Goal: Information Seeking & Learning: Understand process/instructions

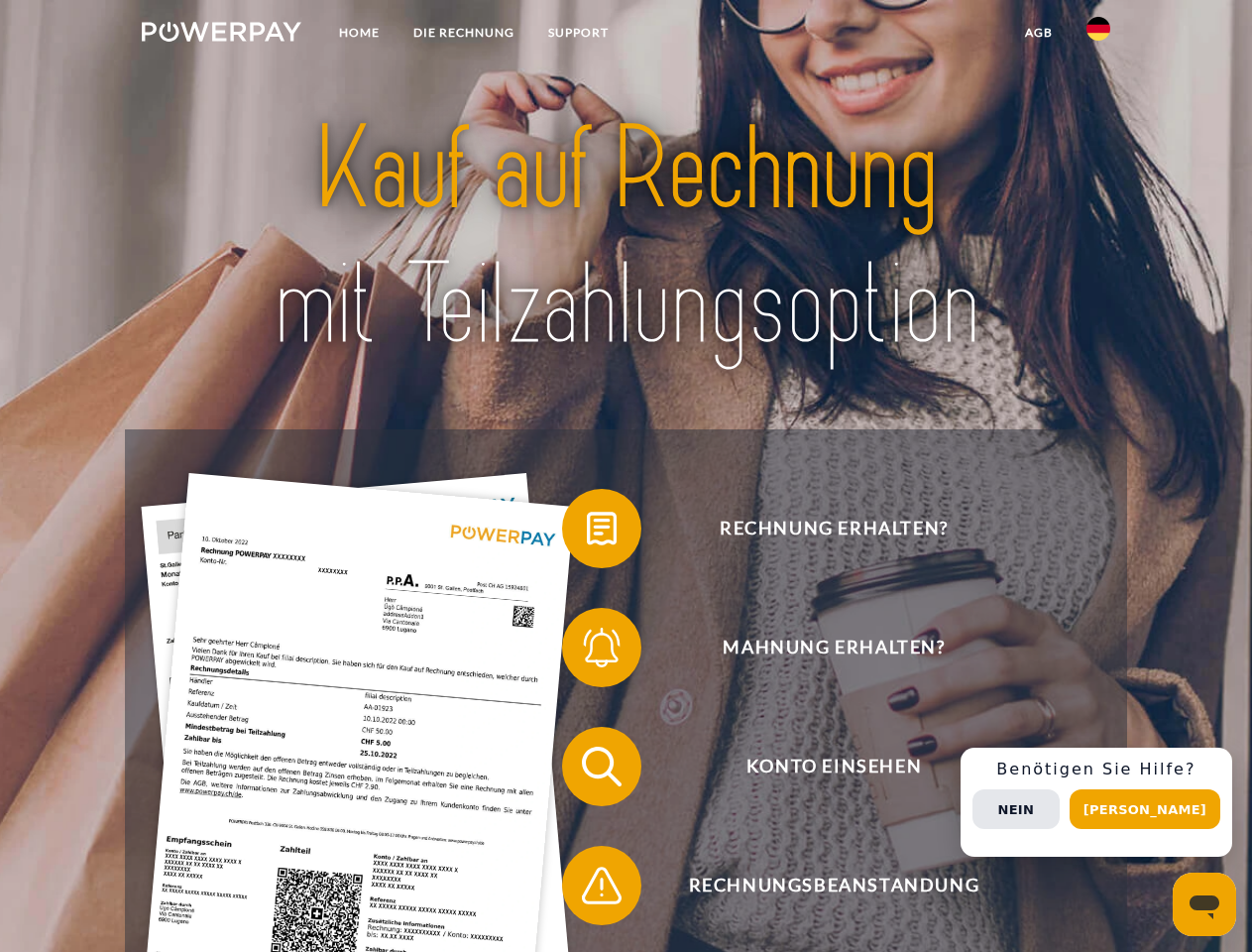
click at [221, 35] on img at bounding box center [221, 32] width 160 height 20
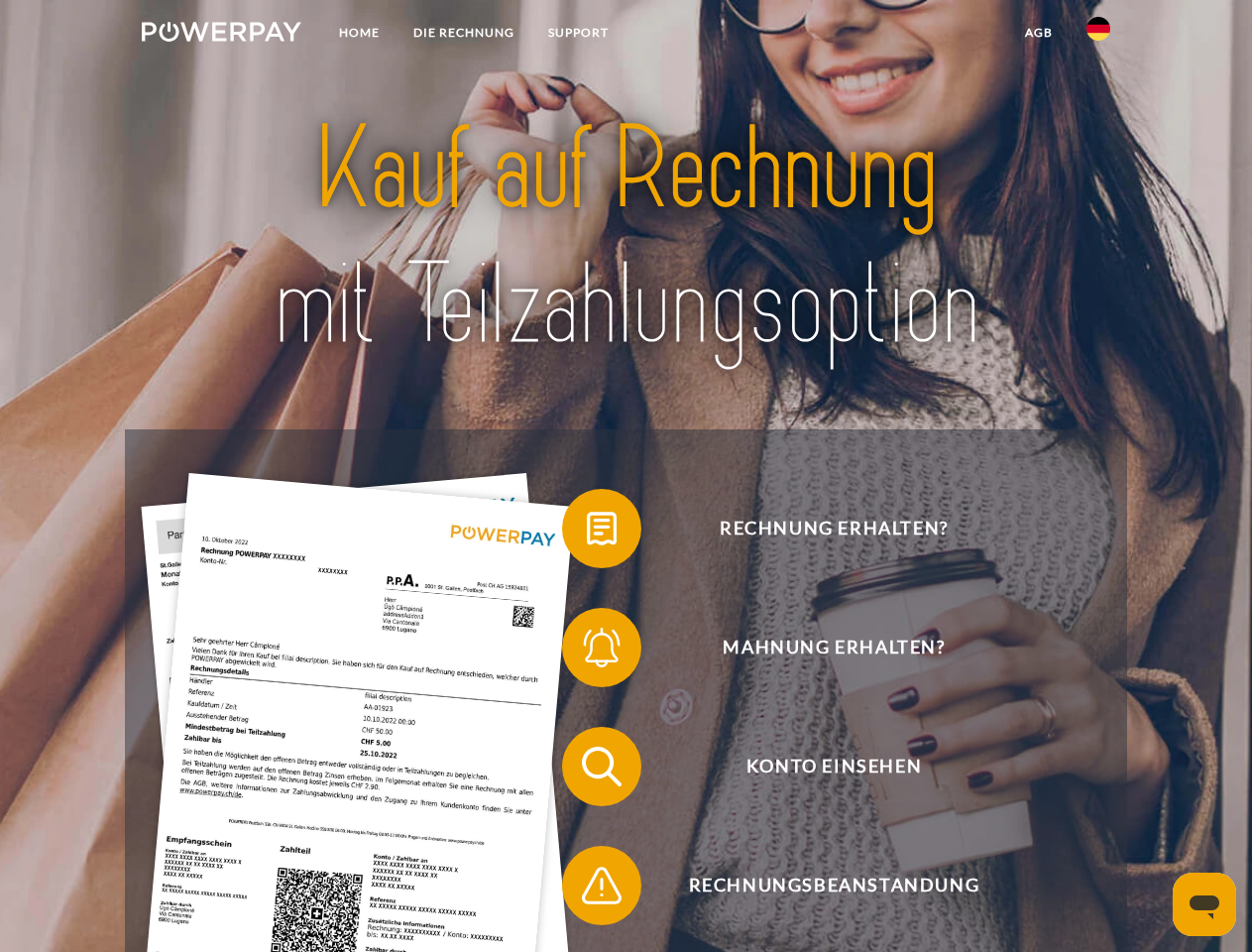
click at [1098, 35] on img at bounding box center [1098, 29] width 24 height 24
click at [1038, 33] on link "agb" at bounding box center [1039, 33] width 62 height 36
click at [587, 533] on span at bounding box center [572, 529] width 99 height 99
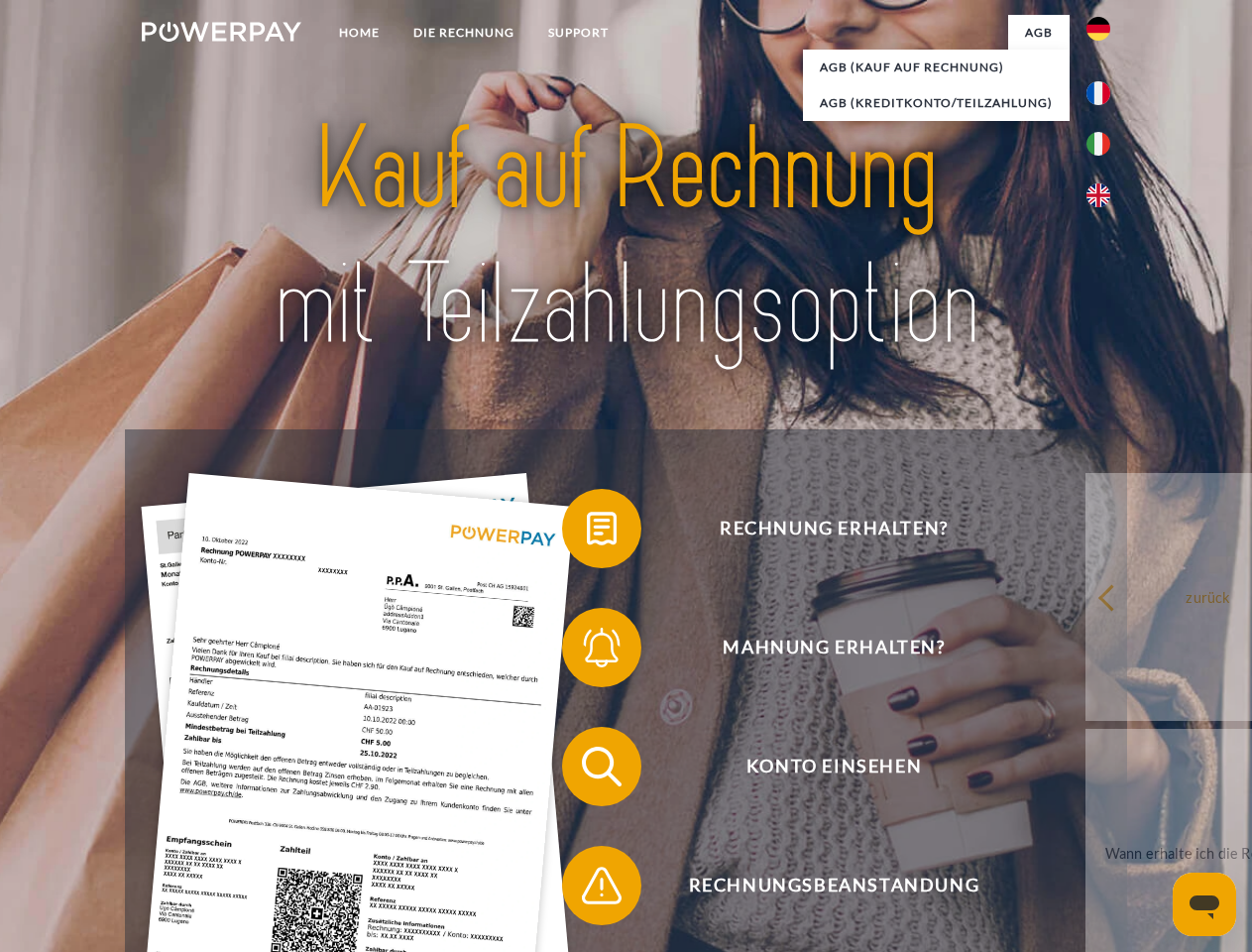
click at [587, 652] on span at bounding box center [572, 648] width 99 height 99
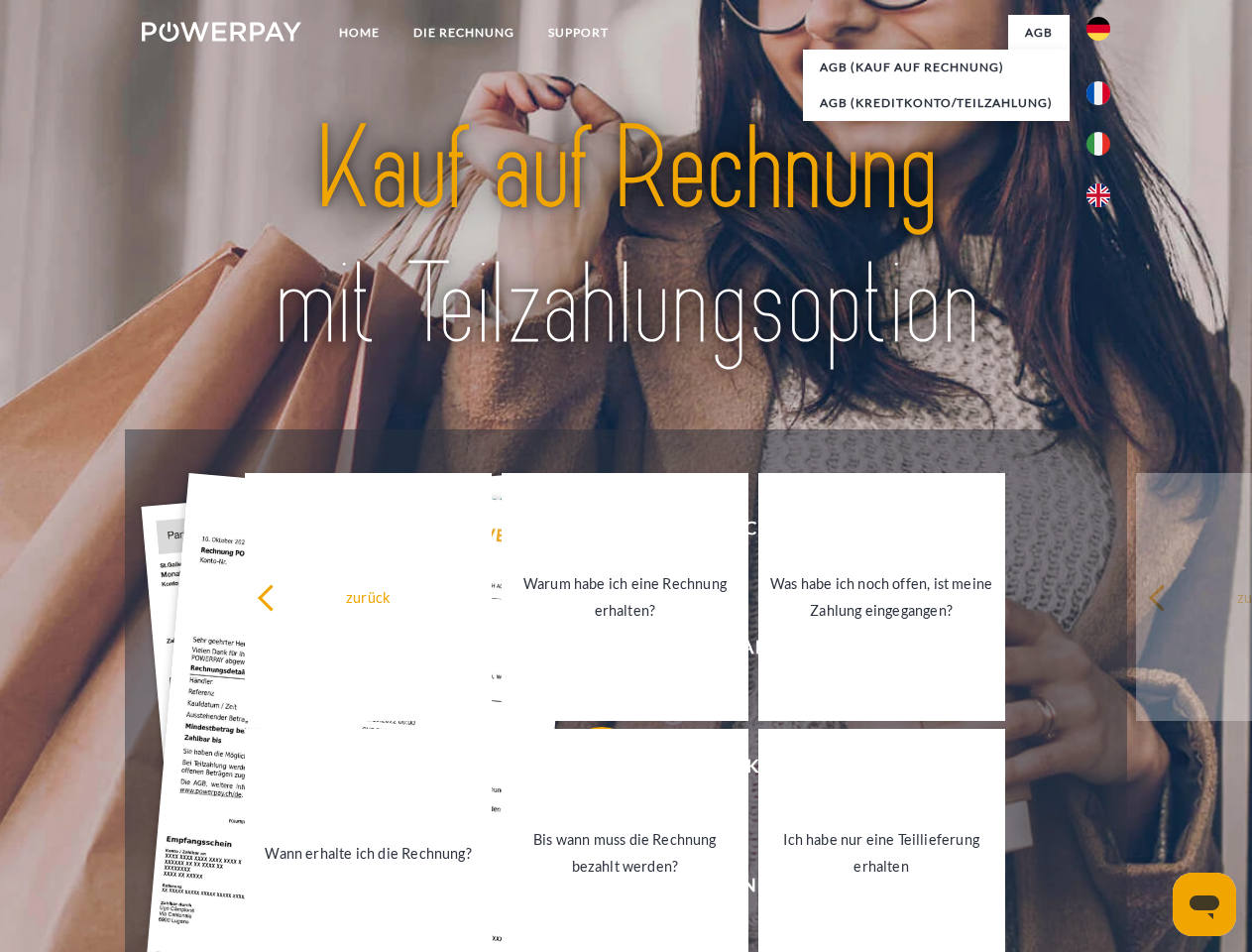
click at [587, 771] on link "Bis wann muss die Rechnung bezahlt werden?" at bounding box center [625, 853] width 247 height 248
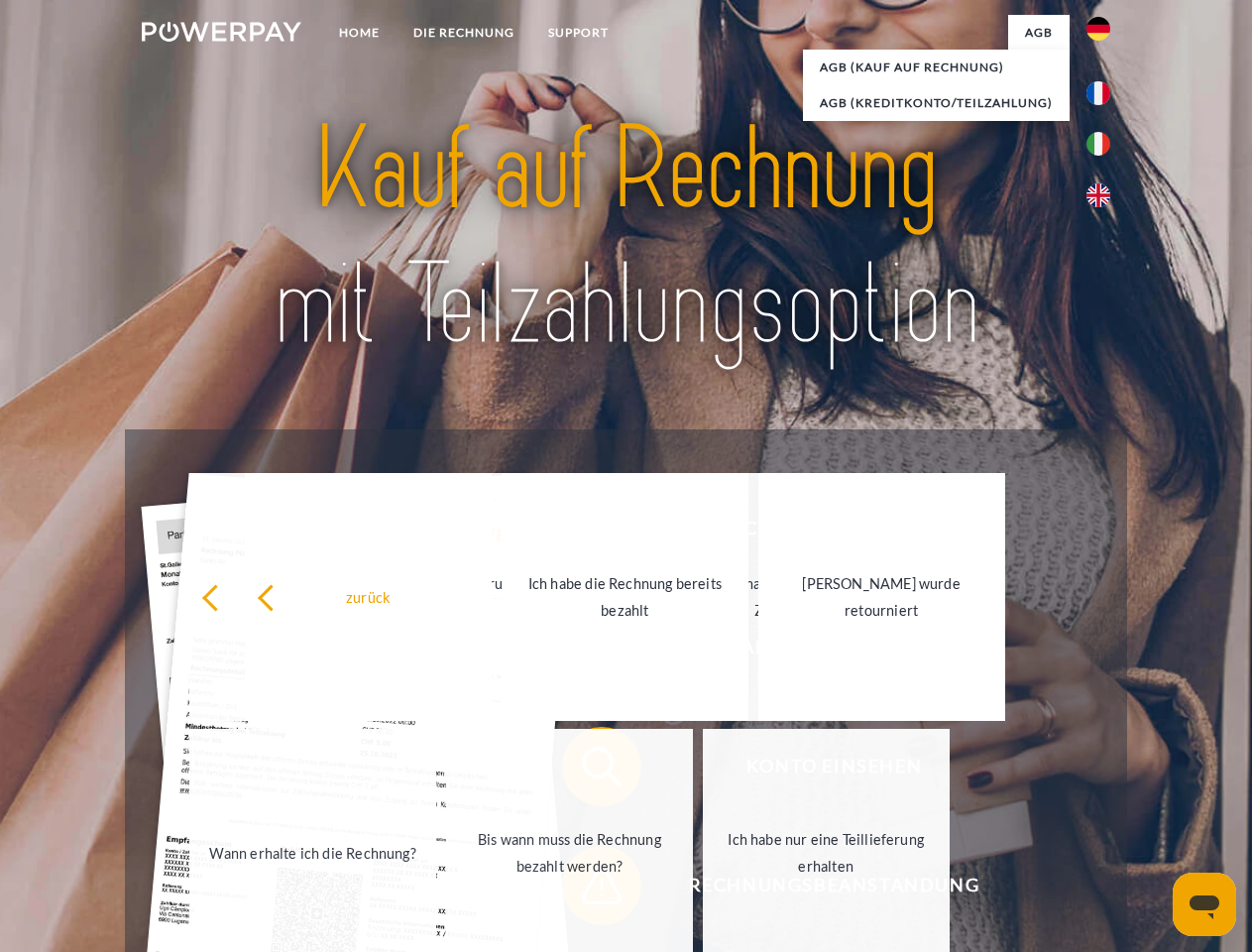
click at [703, 890] on link "Ich habe nur eine Teillieferung erhalten" at bounding box center [826, 853] width 247 height 248
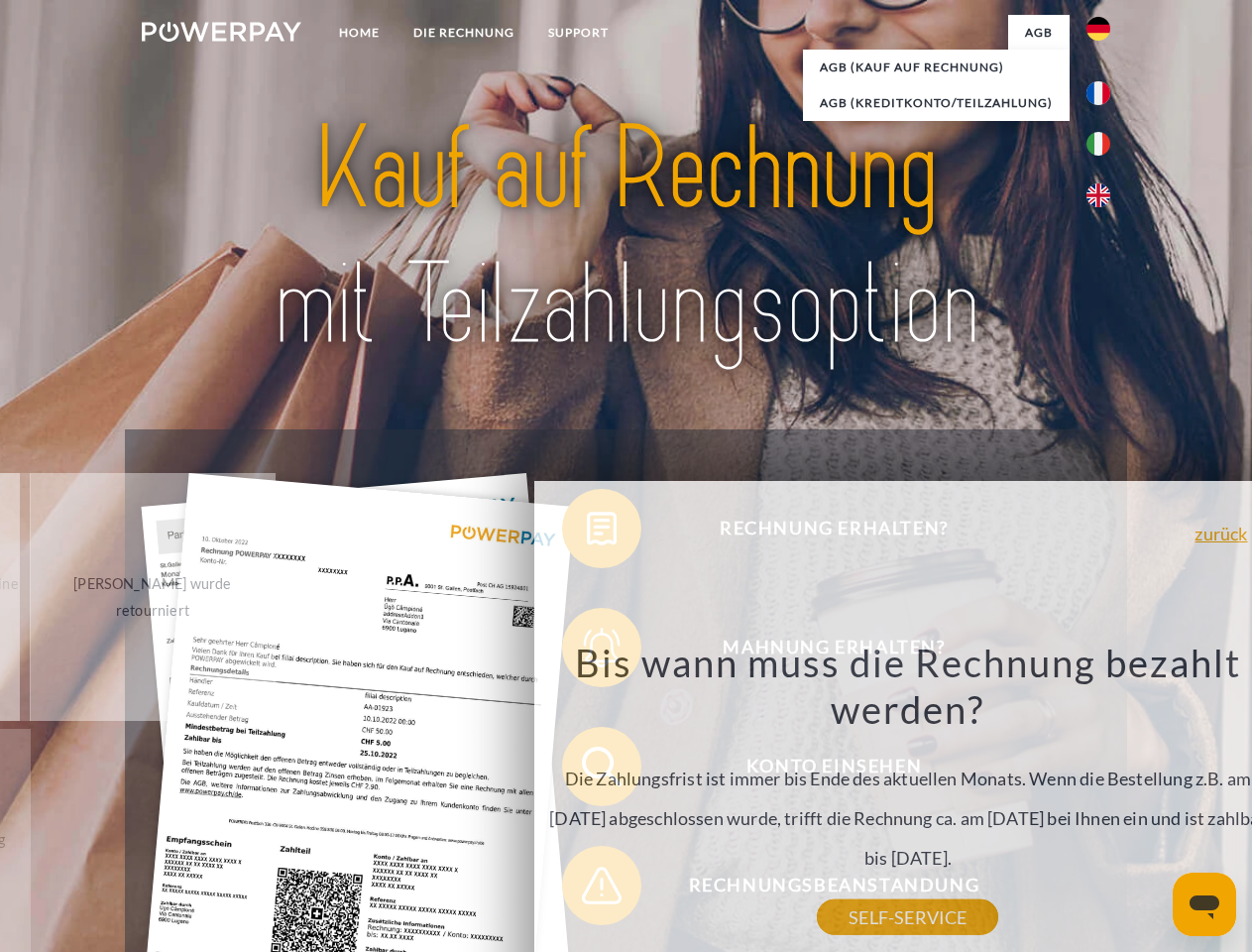
click at [1103, 802] on div "Rechnung erhalten? Mahnung erhalten? Konto einsehen" at bounding box center [625, 826] width 1001 height 793
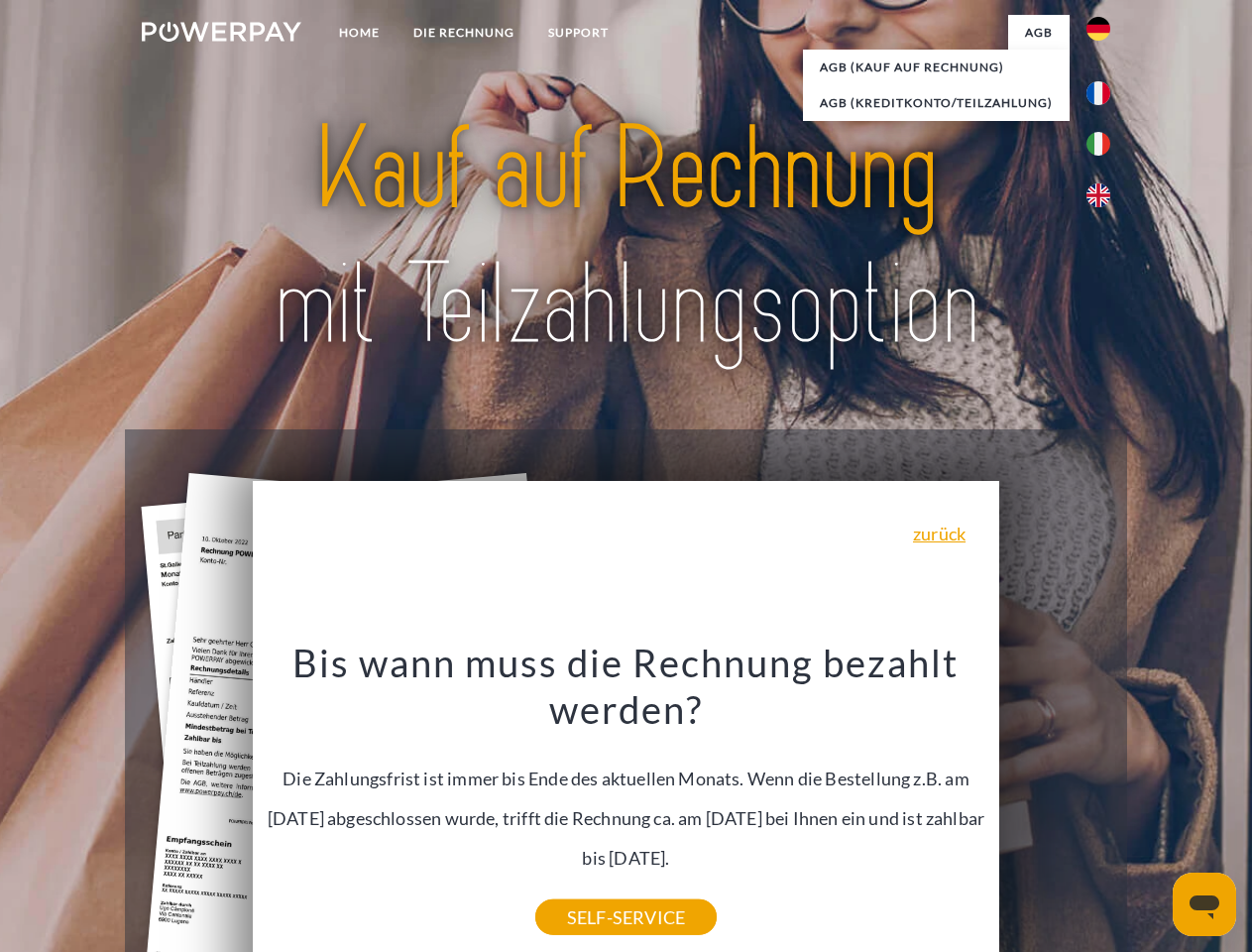
click at [1055, 806] on span "Konto einsehen" at bounding box center [834, 767] width 486 height 79
click at [1152, 809] on header "Home DIE RECHNUNG SUPPORT" at bounding box center [626, 684] width 1252 height 1368
